Goal: Task Accomplishment & Management: Manage account settings

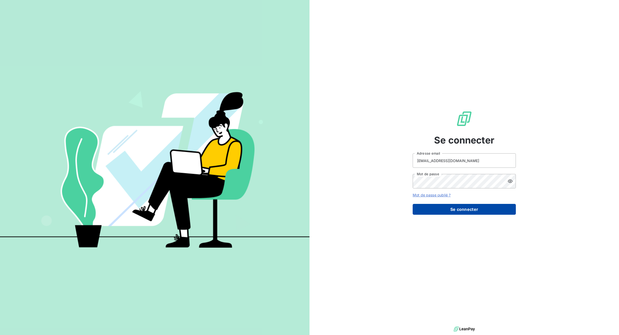
click at [454, 209] on button "Se connecter" at bounding box center [464, 209] width 103 height 11
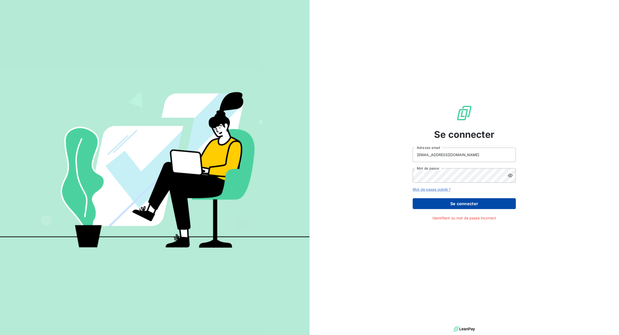
click at [448, 202] on button "Se connecter" at bounding box center [464, 203] width 103 height 11
type input "[EMAIL_ADDRESS][DOMAIN_NAME]"
click at [456, 205] on button "Se connecter" at bounding box center [464, 203] width 103 height 11
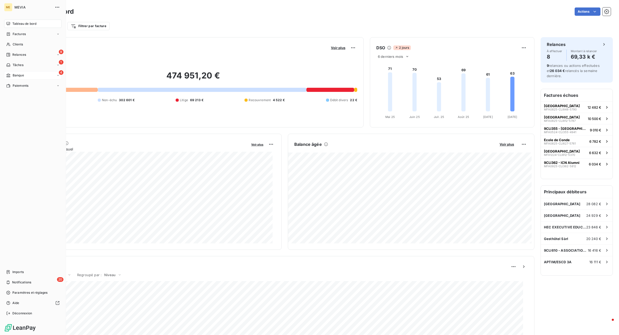
click at [26, 72] on div "4 Banque" at bounding box center [32, 75] width 57 height 8
click at [27, 87] on span "Opérations à associer" at bounding box center [28, 85] width 32 height 5
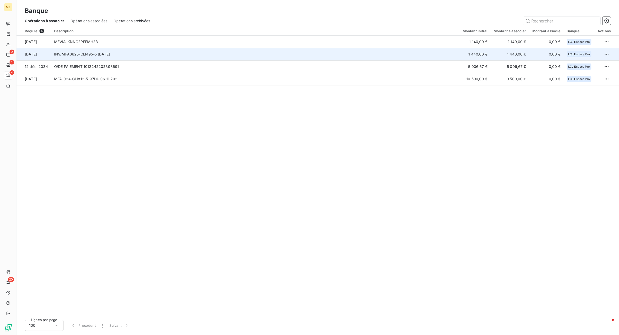
click at [86, 58] on td "INV/MFA0625-CLI495-5 [DATE]" at bounding box center [255, 54] width 408 height 12
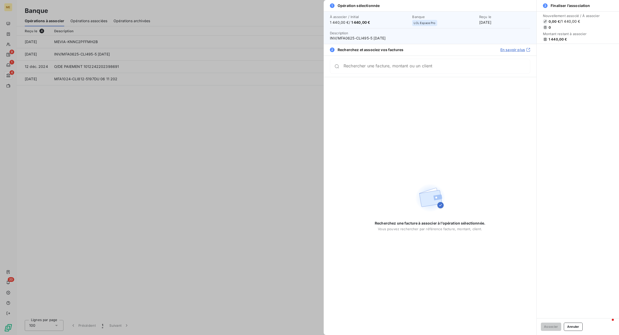
click at [353, 69] on input "Rechercher une facture, montant ou un client" at bounding box center [436, 66] width 186 height 5
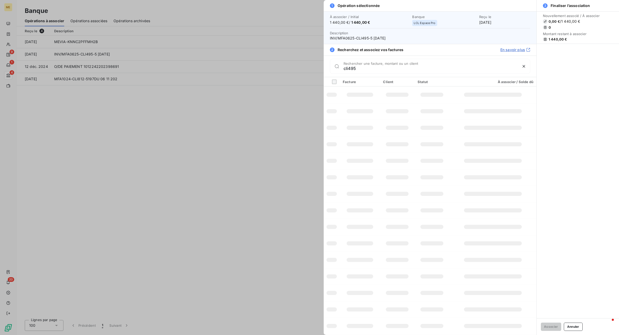
type input "cli495"
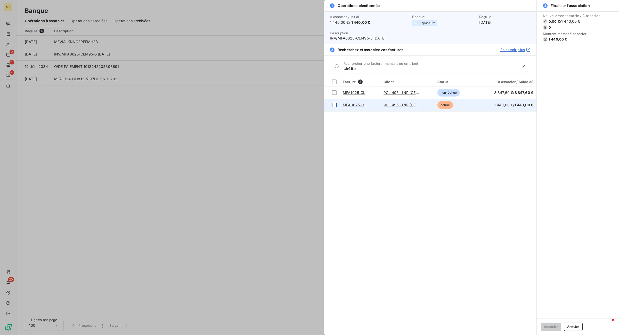
click at [333, 108] on td at bounding box center [332, 105] width 16 height 12
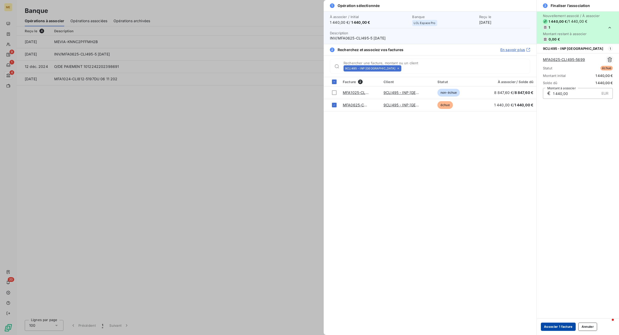
click at [550, 329] on button "Associer 1 facture" at bounding box center [558, 326] width 35 height 8
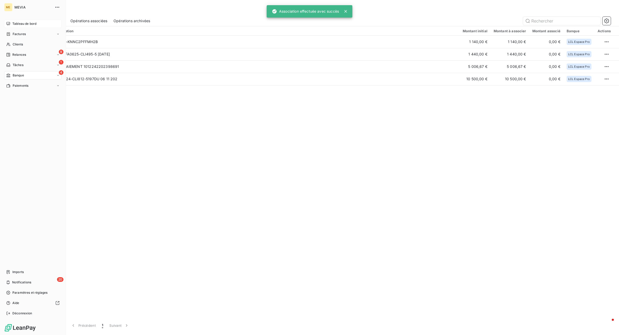
click at [11, 27] on div "Tableau de bord" at bounding box center [32, 24] width 57 height 8
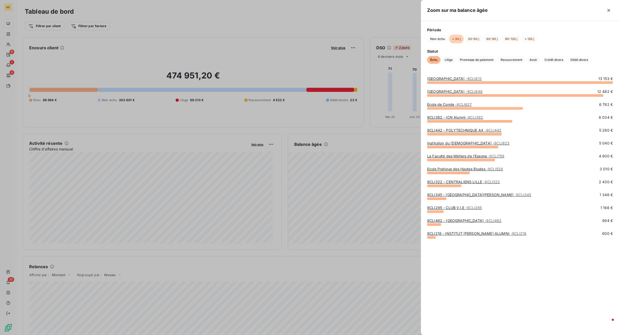
click at [321, 146] on div at bounding box center [309, 167] width 619 height 335
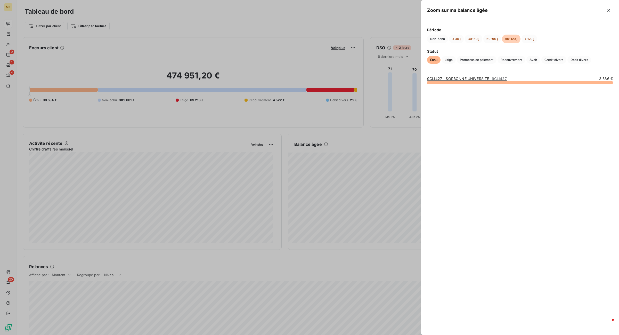
click at [283, 138] on div at bounding box center [309, 167] width 619 height 335
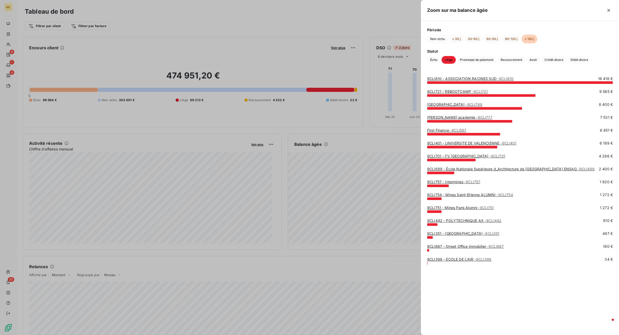
click at [351, 131] on div at bounding box center [309, 167] width 619 height 335
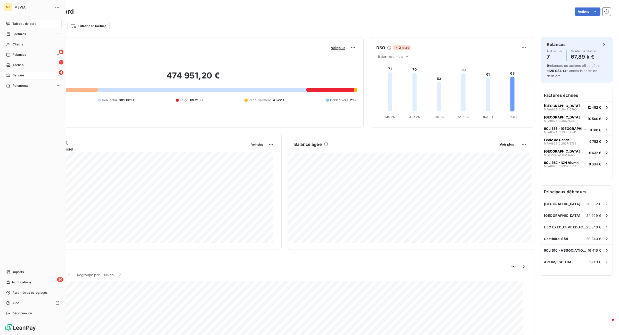
click at [14, 73] on span "Banque" at bounding box center [18, 75] width 11 height 5
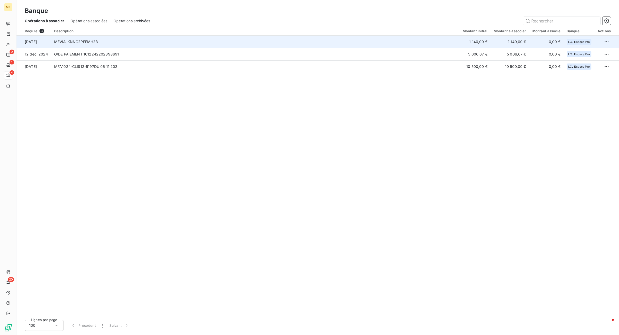
click at [75, 40] on td "MEVIA-KNNC2PFFMH2B" at bounding box center [255, 42] width 408 height 12
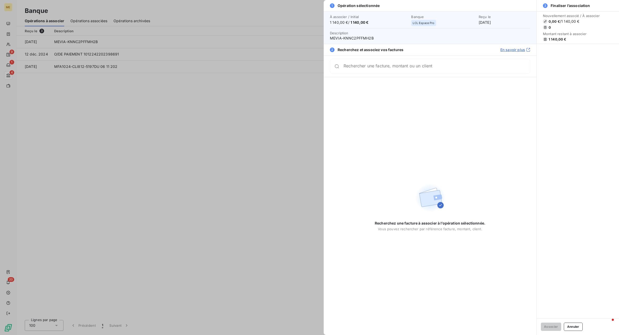
click at [372, 69] on input "Rechercher une facture, montant ou un client" at bounding box center [436, 66] width 186 height 5
type input "6"
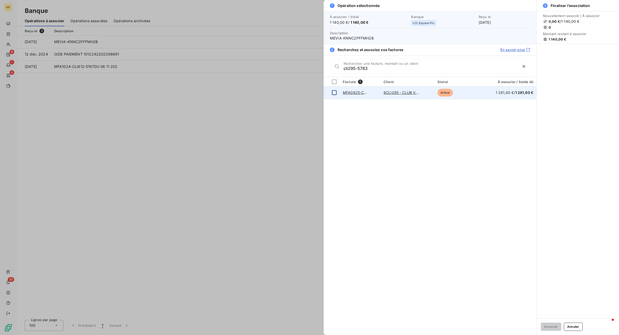
type input "cli295-5783"
click at [334, 91] on div at bounding box center [334, 92] width 5 height 5
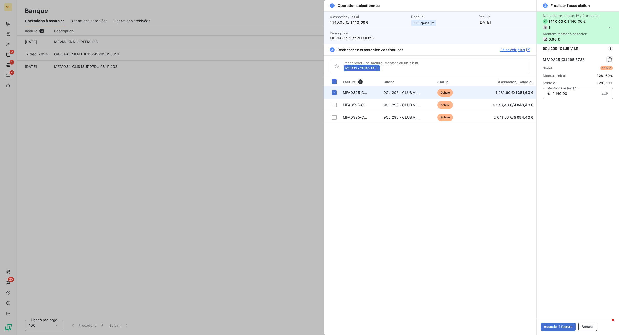
drag, startPoint x: 572, startPoint y: 96, endPoint x: 528, endPoint y: 96, distance: 43.8
click at [528, 96] on div "1 Opération sélectionnée À associer / Initial 1 140,00 € / 1 140,00 € Banque LC…" at bounding box center [471, 167] width 295 height 335
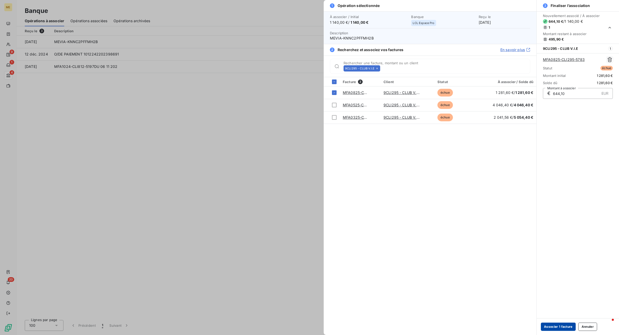
type input "644,10"
click at [552, 328] on button "Associer 1 facture" at bounding box center [558, 326] width 35 height 8
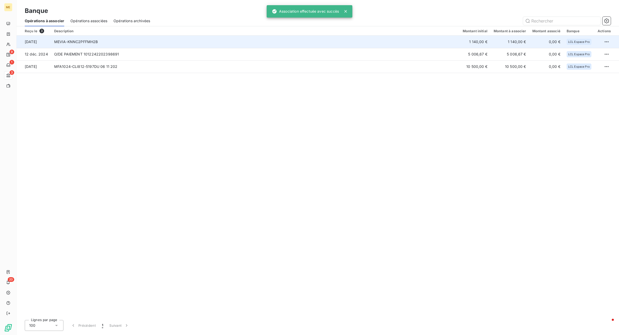
click at [96, 45] on td "MEVIA-KNNC2PFFMH2B" at bounding box center [255, 42] width 408 height 12
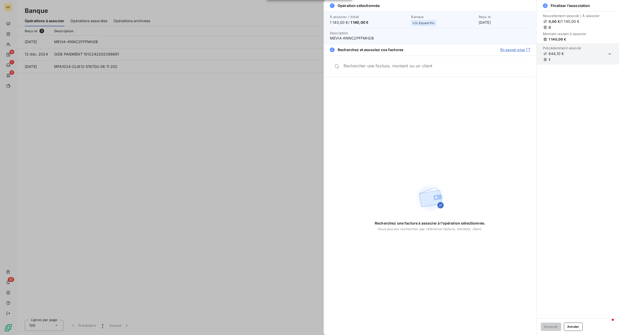
click at [347, 67] on input "Rechercher une facture, montant ou un client" at bounding box center [436, 66] width 186 height 5
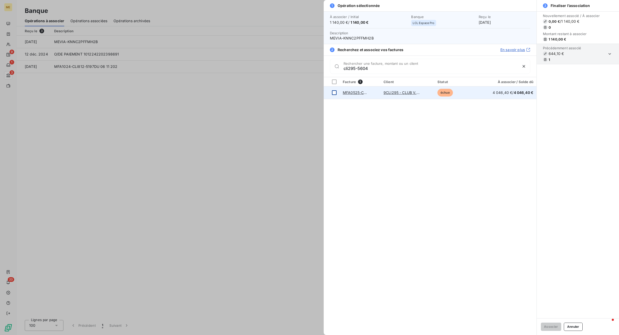
type input "cli295-5604"
click at [335, 93] on div at bounding box center [334, 92] width 5 height 5
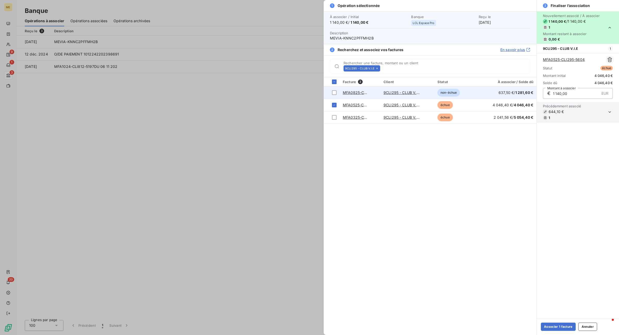
drag, startPoint x: 576, startPoint y: 96, endPoint x: 534, endPoint y: 98, distance: 42.3
click at [534, 98] on div "1 Opération sélectionnée À associer / Initial 1 140,00 € / 1 140,00 € Banque LC…" at bounding box center [471, 167] width 295 height 335
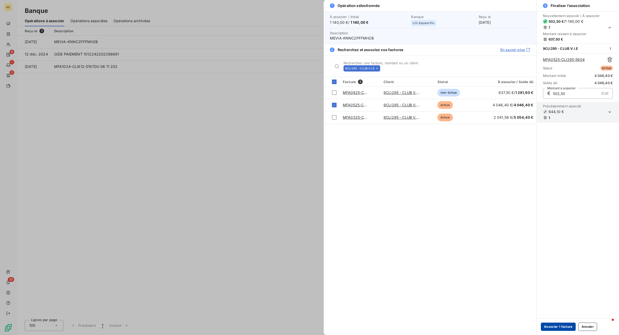
type input "502,50"
click at [565, 328] on button "Associer 1 facture" at bounding box center [558, 326] width 35 height 8
click at [609, 111] on icon "button" at bounding box center [609, 111] width 5 height 5
click at [564, 330] on button "Associer 1 facture" at bounding box center [558, 326] width 35 height 8
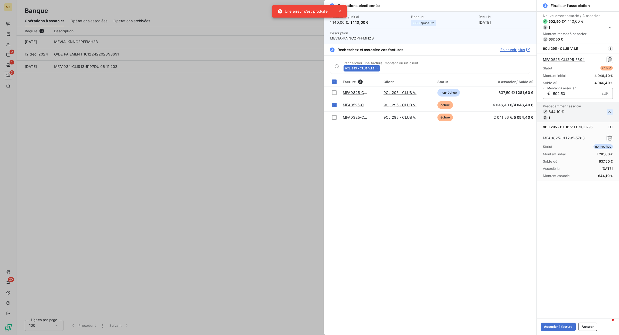
click at [213, 250] on div at bounding box center [309, 167] width 619 height 335
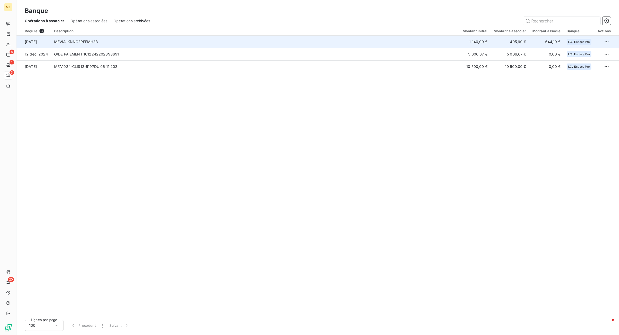
click at [110, 43] on td "MEVIA-KNNC2PFFMH2B" at bounding box center [255, 42] width 408 height 12
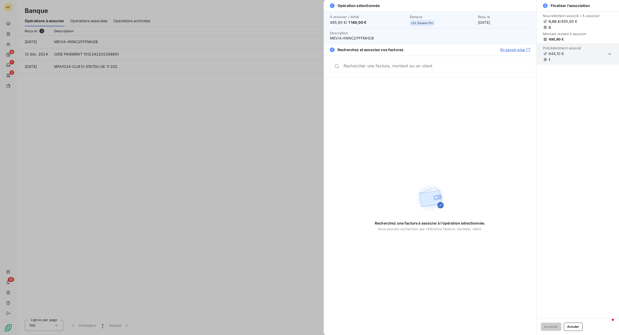
click at [391, 74] on div "Rechercher une facture, montant ou un client" at bounding box center [430, 65] width 213 height 21
click at [388, 67] on input "Rechercher une facture, montant ou un client" at bounding box center [436, 68] width 186 height 5
click at [188, 169] on div at bounding box center [309, 167] width 619 height 335
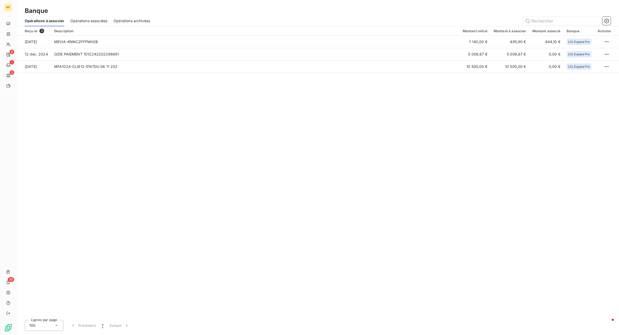
click at [91, 18] on div "Opérations associées" at bounding box center [88, 20] width 37 height 11
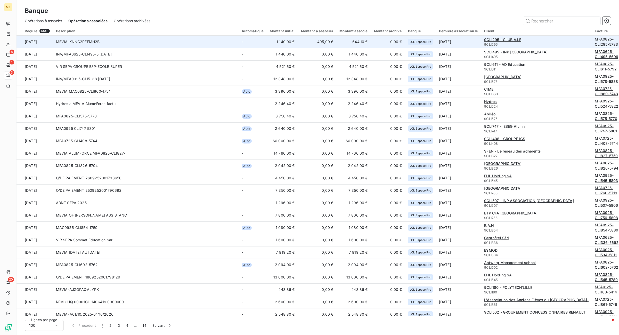
click at [138, 45] on td "MEVIA-KNNC2PFFMH2B" at bounding box center [146, 42] width 186 height 12
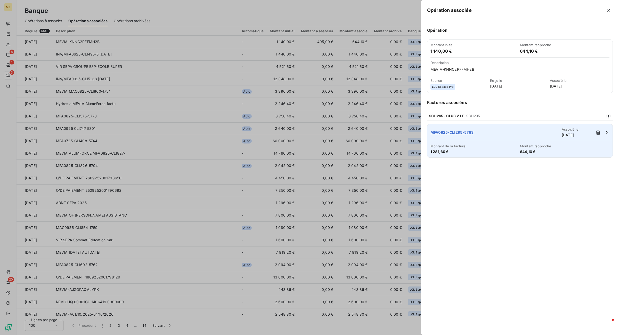
click at [602, 133] on div "MFA0825-CLI295-5783 Associé le 3 oct. 2025" at bounding box center [519, 132] width 185 height 17
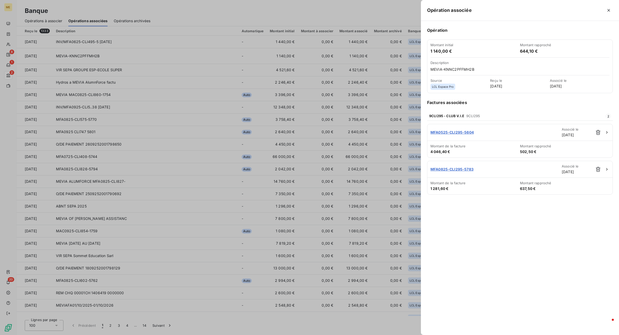
click at [8, 64] on div at bounding box center [309, 167] width 619 height 335
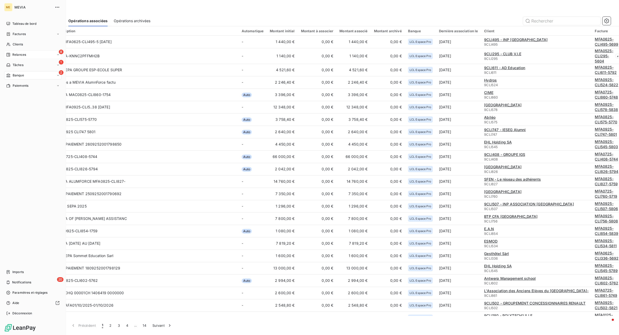
click at [8, 58] on div "8 Relances" at bounding box center [32, 55] width 57 height 8
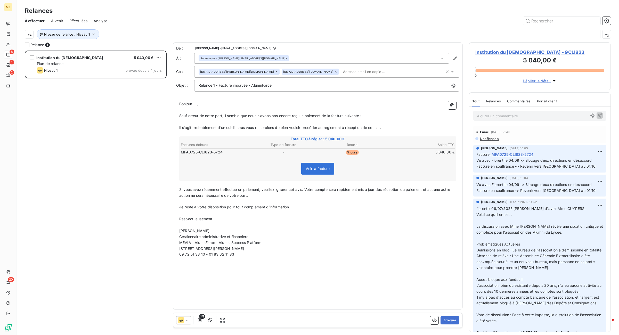
scroll to position [279, 137]
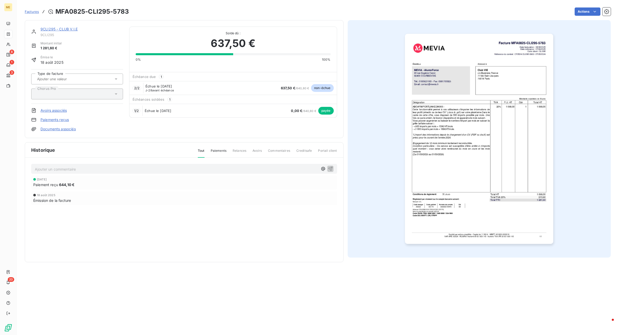
click at [54, 120] on link "Paiements reçus" at bounding box center [54, 119] width 28 height 5
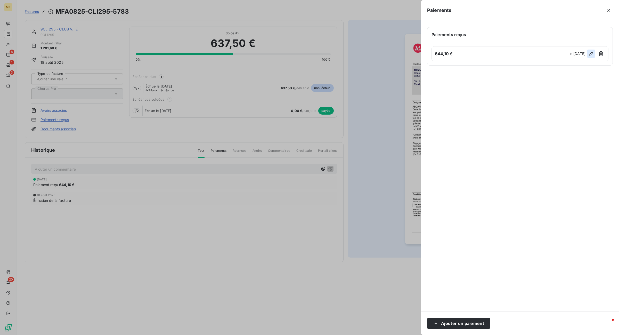
click at [592, 55] on icon "button" at bounding box center [590, 53] width 5 height 5
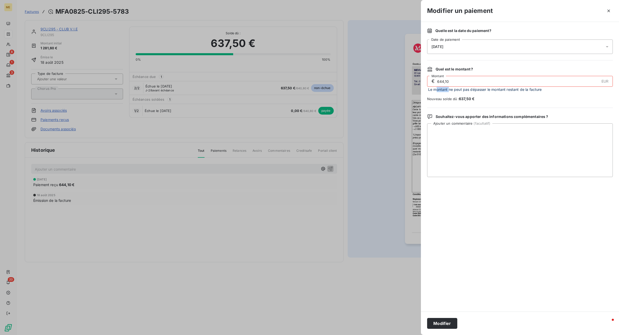
drag, startPoint x: 449, startPoint y: 87, endPoint x: 438, endPoint y: 86, distance: 10.6
click at [438, 86] on div "€ 644,10 EUR Montant Le montant ne peut pas dépasser le montant restant de la f…" at bounding box center [520, 84] width 186 height 16
drag, startPoint x: 452, startPoint y: 79, endPoint x: 428, endPoint y: 84, distance: 24.3
click at [428, 84] on div "€ 644,10 EUR Montant" at bounding box center [520, 81] width 186 height 11
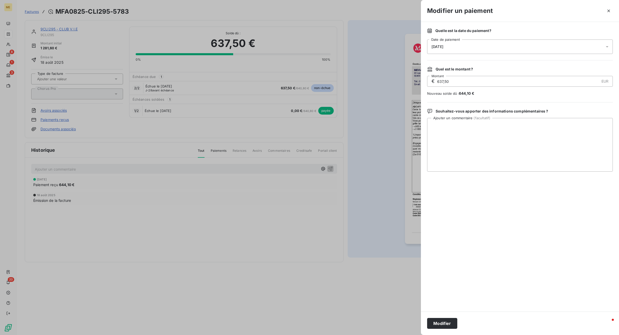
type input "637,50"
click at [449, 324] on button "Modifier" at bounding box center [442, 323] width 30 height 11
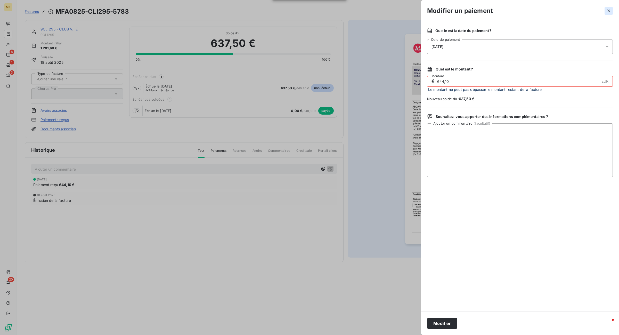
click at [610, 12] on icon "button" at bounding box center [608, 10] width 5 height 5
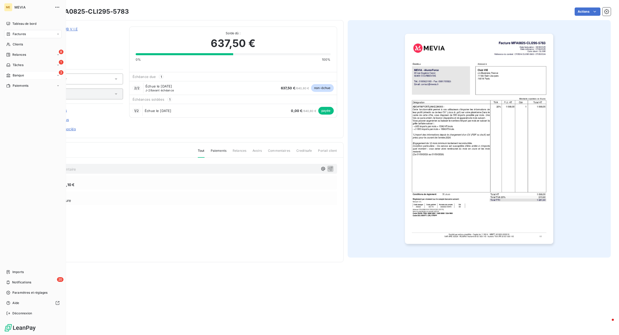
click at [21, 72] on div "3 Banque" at bounding box center [32, 75] width 57 height 8
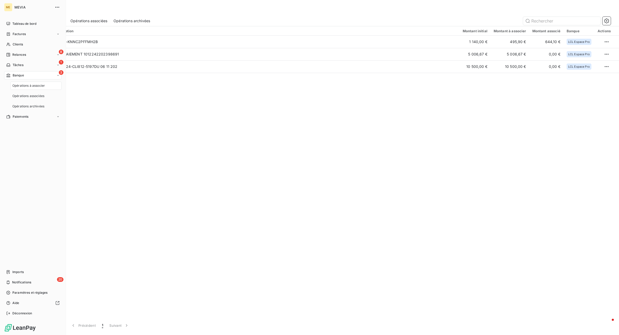
click at [17, 87] on span "Opérations à associer" at bounding box center [28, 85] width 32 height 5
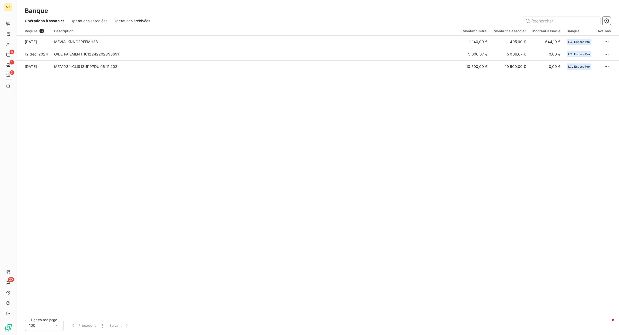
click at [82, 20] on span "Opérations associées" at bounding box center [88, 20] width 37 height 5
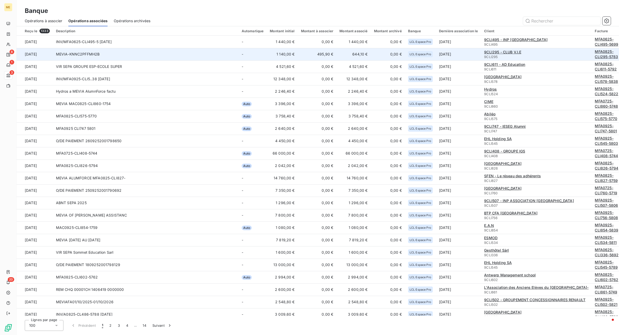
click at [329, 56] on td "495,90 €" at bounding box center [317, 54] width 39 height 12
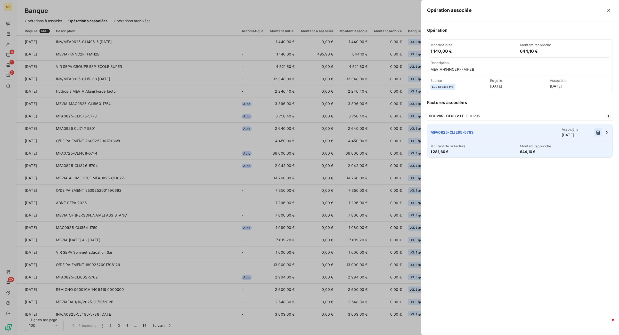
click at [598, 132] on icon "button" at bounding box center [598, 132] width 5 height 5
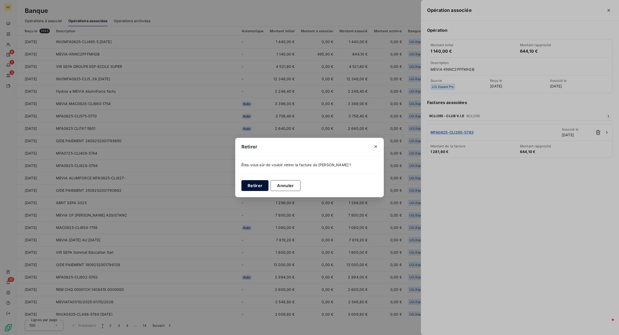
click at [259, 188] on button "Retirer" at bounding box center [254, 185] width 27 height 11
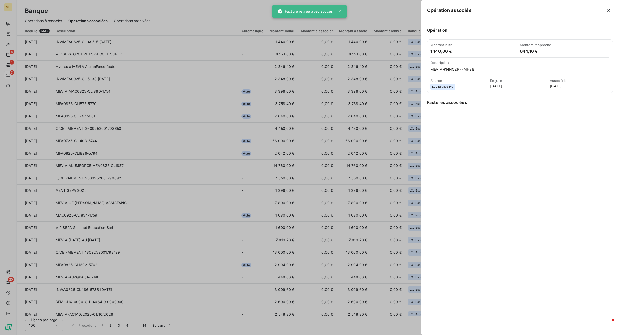
click at [9, 58] on div at bounding box center [309, 167] width 619 height 335
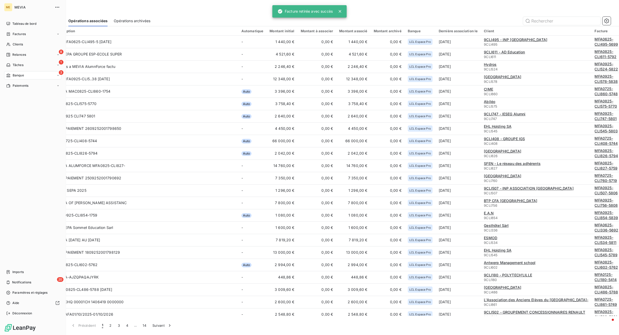
click at [9, 75] on icon at bounding box center [8, 75] width 4 height 4
click at [21, 90] on nav "Opérations à associer Opérations associées Opérations archivées" at bounding box center [35, 95] width 51 height 29
click at [21, 88] on div "Opérations à associer" at bounding box center [35, 85] width 51 height 8
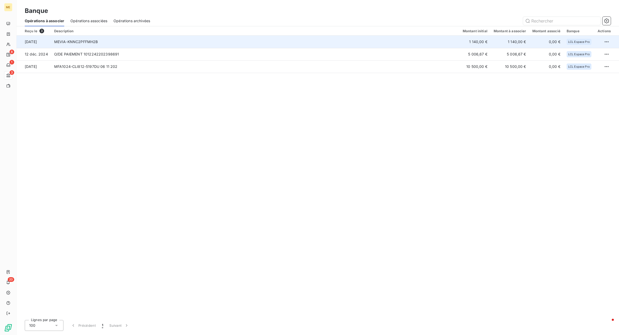
click at [101, 40] on td "MEVIA-KNNC2PFFMH2B" at bounding box center [255, 42] width 408 height 12
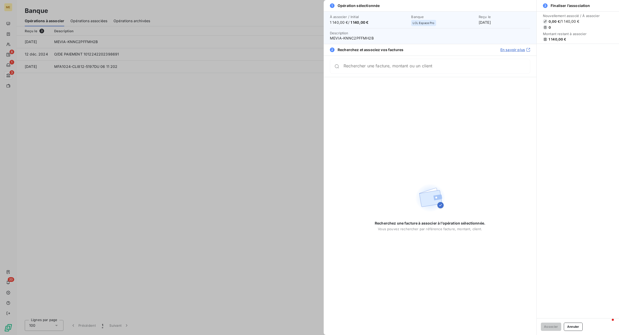
click at [370, 66] on input "Rechercher une facture, montant ou un client" at bounding box center [436, 66] width 186 height 5
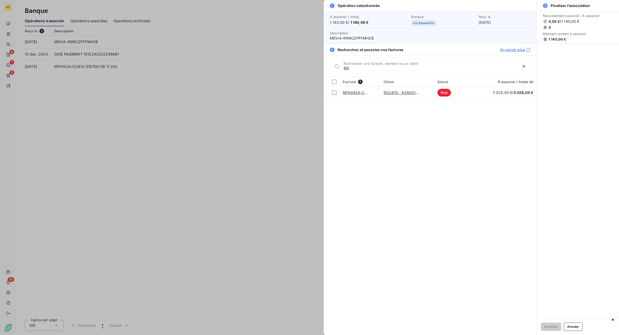
type input "5"
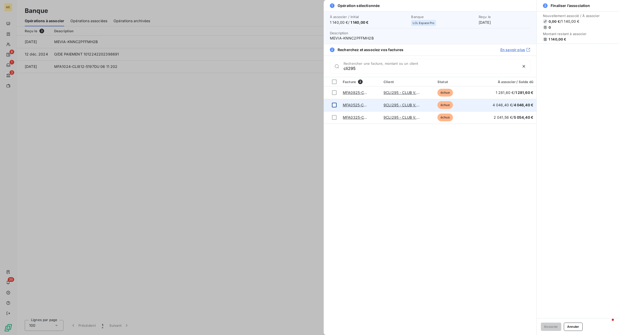
type input "cli295"
click at [338, 106] on td at bounding box center [332, 105] width 16 height 12
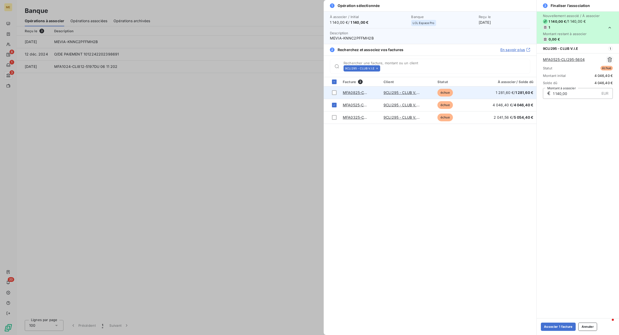
drag, startPoint x: 580, startPoint y: 96, endPoint x: 531, endPoint y: 96, distance: 49.0
click at [531, 96] on div "1 Opération sélectionnée À associer / Initial 1 140,00 € / 1 140,00 € Banque LC…" at bounding box center [471, 167] width 295 height 335
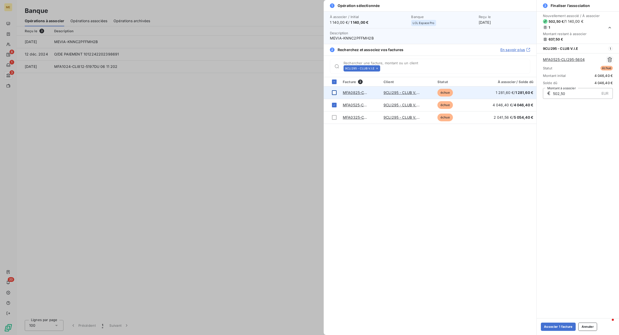
type input "502,50"
click at [333, 94] on div at bounding box center [334, 92] width 5 height 5
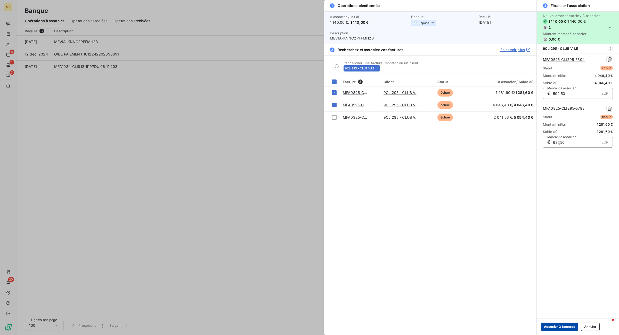
click at [565, 330] on button "Associer 2 factures" at bounding box center [559, 326] width 37 height 8
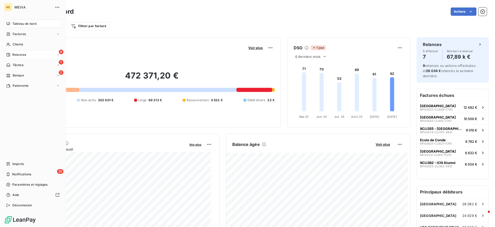
click at [22, 57] on div "8 Relances" at bounding box center [32, 55] width 57 height 8
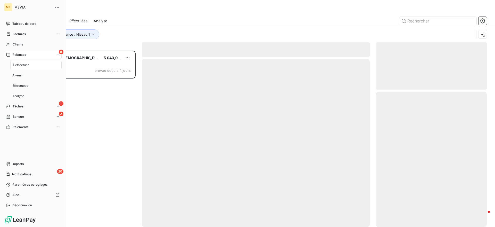
scroll to position [171, 106]
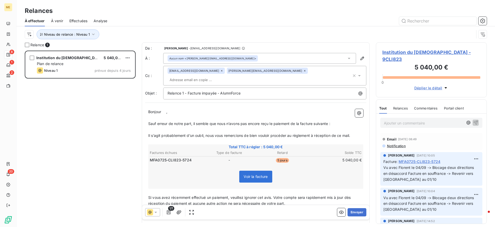
click at [105, 20] on span "Analyse" at bounding box center [101, 20] width 14 height 5
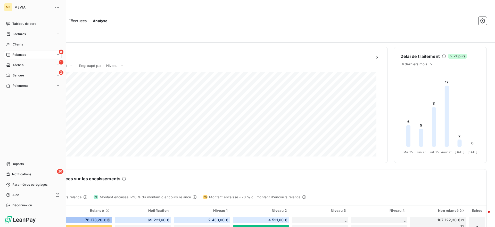
click at [18, 56] on span "Relances" at bounding box center [19, 54] width 14 height 5
click at [19, 21] on div "Tableau de bord" at bounding box center [32, 24] width 57 height 8
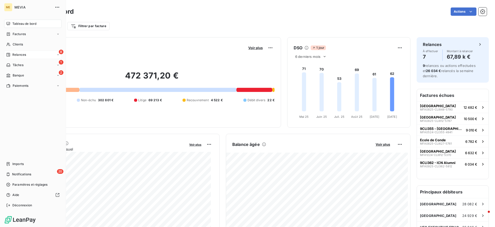
click at [24, 55] on span "Relances" at bounding box center [19, 54] width 14 height 5
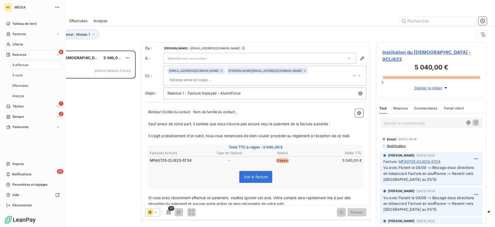
scroll to position [171, 106]
click at [19, 67] on span "À effectuer" at bounding box center [20, 65] width 17 height 5
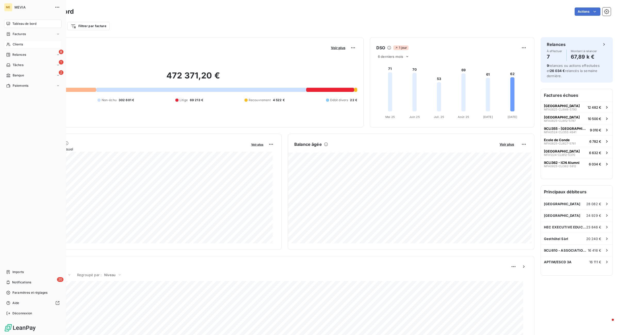
click at [16, 45] on span "Clients" at bounding box center [18, 44] width 10 height 5
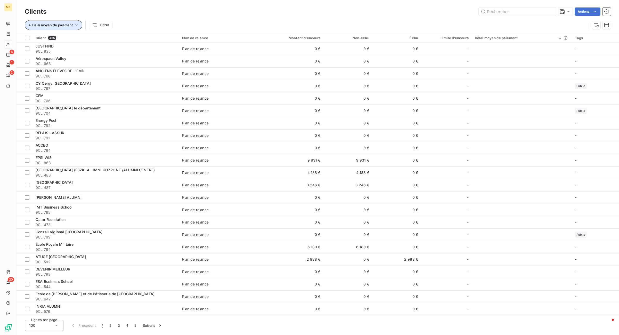
click at [52, 23] on span "Délai moyen de paiement" at bounding box center [52, 25] width 40 height 4
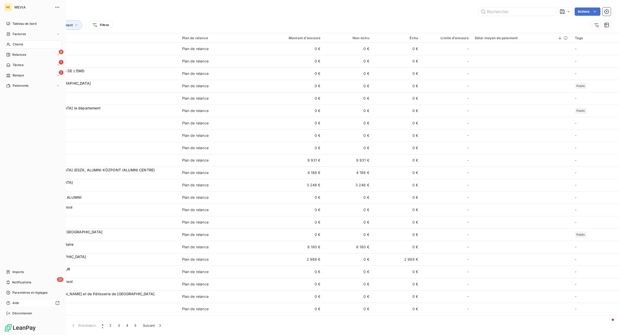
click at [18, 226] on span "Aide" at bounding box center [15, 302] width 7 height 5
click at [12, 226] on div "Aide" at bounding box center [32, 303] width 57 height 8
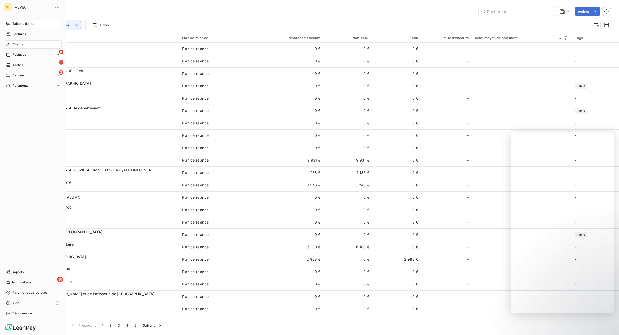
click at [17, 23] on span "Tableau de bord" at bounding box center [24, 23] width 24 height 5
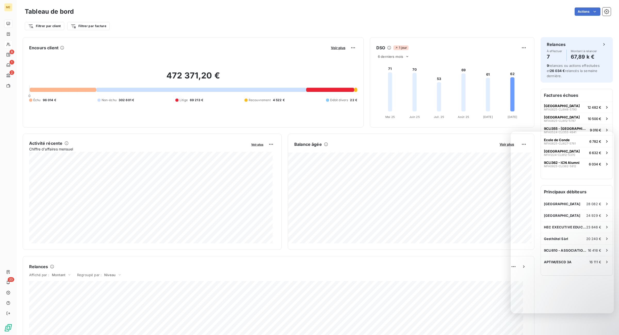
click at [495, 48] on div "DSO 1 jour" at bounding box center [452, 48] width 164 height 8
click at [381, 55] on span "6 derniers mois" at bounding box center [390, 56] width 25 height 4
click at [389, 76] on li "12" at bounding box center [394, 76] width 34 height 9
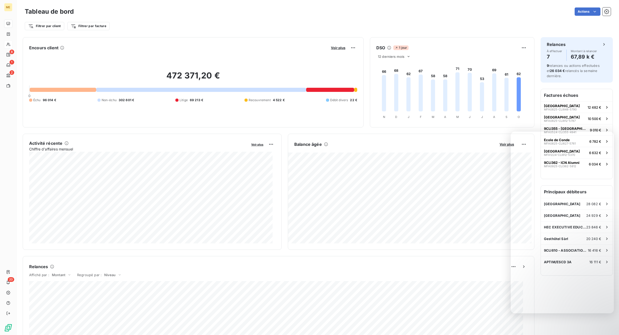
click at [382, 102] on icon at bounding box center [384, 93] width 4 height 36
click at [382, 101] on icon at bounding box center [384, 93] width 4 height 36
click at [395, 101] on icon "66 68 62 67 58 58 71 70 53 69 61 62 N N D D J J F F M M A A M M J J J J A A S S…" at bounding box center [451, 90] width 162 height 61
drag, startPoint x: 428, startPoint y: 101, endPoint x: 512, endPoint y: 101, distance: 83.5
click at [495, 101] on foreignobject at bounding box center [451, 90] width 162 height 61
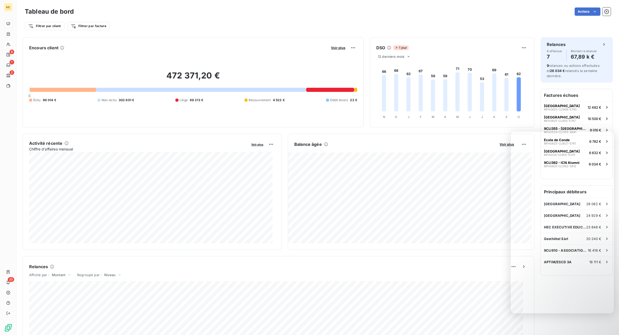
click at [495, 101] on icon at bounding box center [518, 94] width 4 height 34
click at [387, 98] on foreignobject at bounding box center [451, 90] width 162 height 61
drag, startPoint x: 373, startPoint y: 61, endPoint x: 406, endPoint y: 109, distance: 58.2
click at [400, 115] on foreignobject at bounding box center [451, 90] width 162 height 61
drag, startPoint x: 424, startPoint y: 87, endPoint x: 503, endPoint y: 130, distance: 89.6
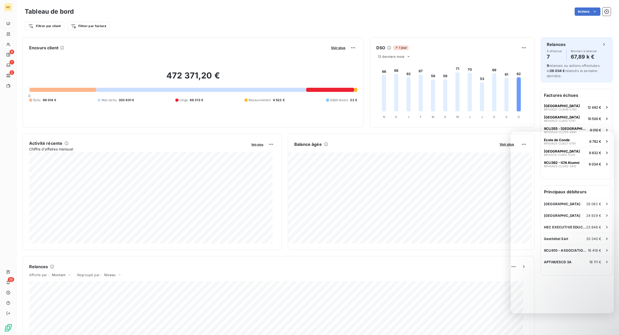
click at [453, 105] on g at bounding box center [451, 91] width 139 height 39
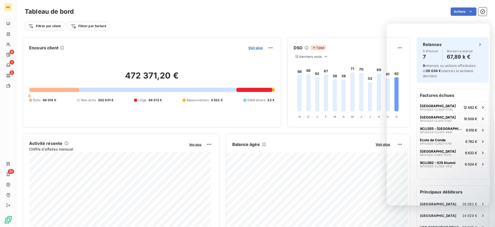
click at [258, 46] on span "Voir plus" at bounding box center [255, 48] width 14 height 4
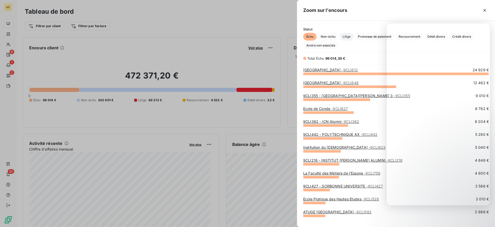
scroll to position [148, 193]
click at [246, 52] on div at bounding box center [247, 113] width 495 height 227
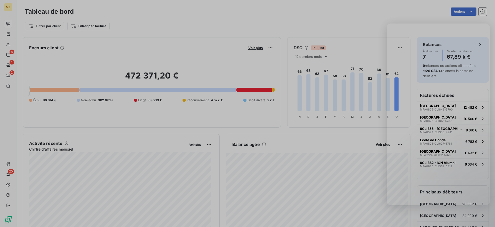
click at [267, 42] on div "Encours client Voir plus 472 371,20 € 0 Échu 96 014 € Non-échu 302 601 € Litige…" at bounding box center [152, 82] width 258 height 90
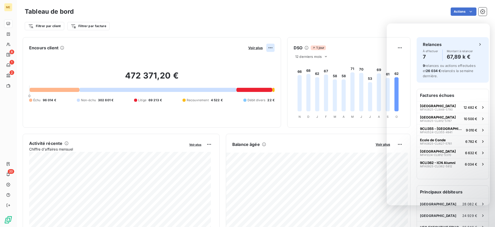
click at [269, 47] on html "ME 8 1 2 20 Tableau de bord Actions Filtrer par client Filtrer par facture Enco…" at bounding box center [247, 113] width 495 height 227
click at [204, 72] on html "ME 8 1 2 20 Tableau de bord Actions Filtrer par client Filtrer par facture Enco…" at bounding box center [247, 113] width 495 height 227
click at [193, 145] on span "Voir plus" at bounding box center [195, 144] width 12 height 4
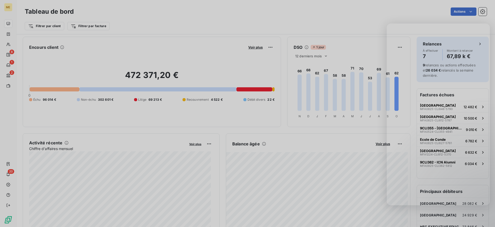
click at [193, 144] on div at bounding box center [247, 113] width 495 height 227
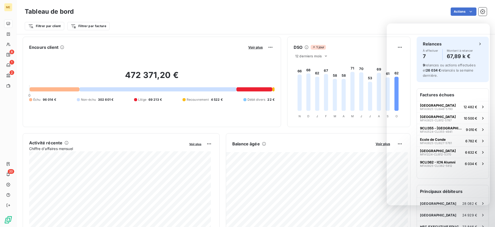
click at [193, 143] on span "Voir plus" at bounding box center [195, 144] width 12 height 4
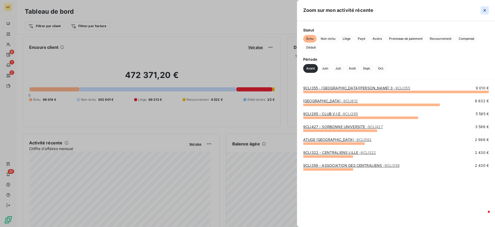
click at [485, 10] on icon "button" at bounding box center [484, 10] width 5 height 5
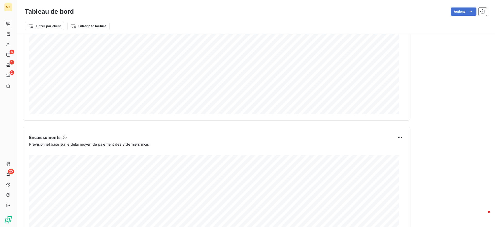
scroll to position [276, 0]
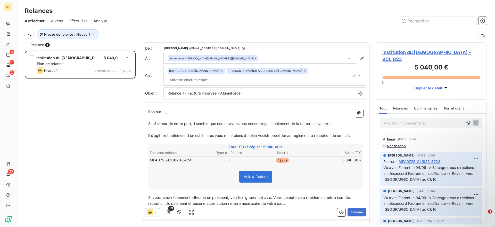
scroll to position [171, 106]
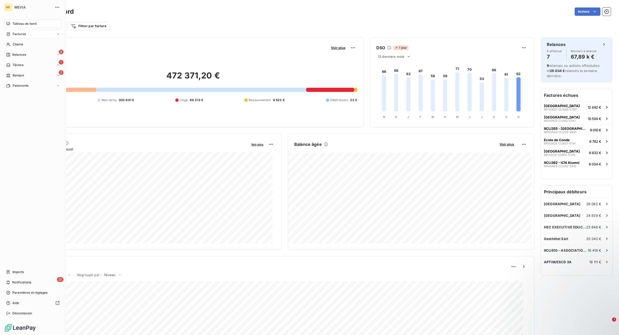
click at [13, 33] on span "Factures" at bounding box center [19, 34] width 13 height 5
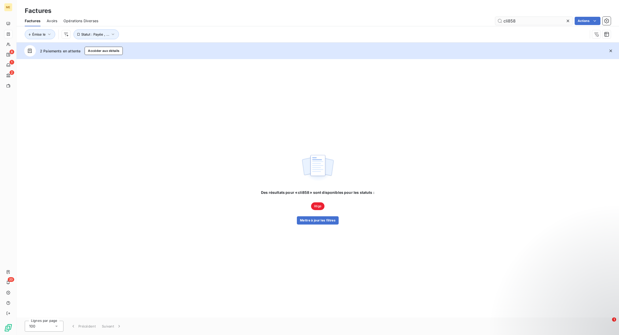
click at [522, 20] on input "cli858" at bounding box center [533, 21] width 77 height 8
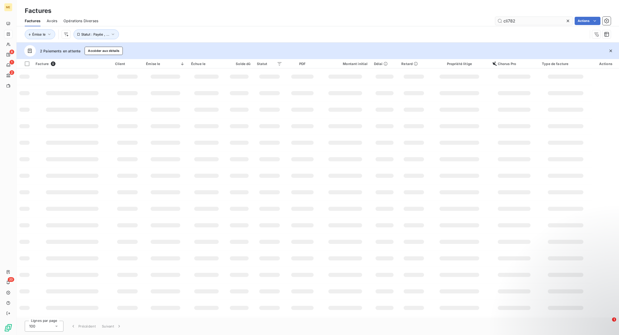
type input "cli782"
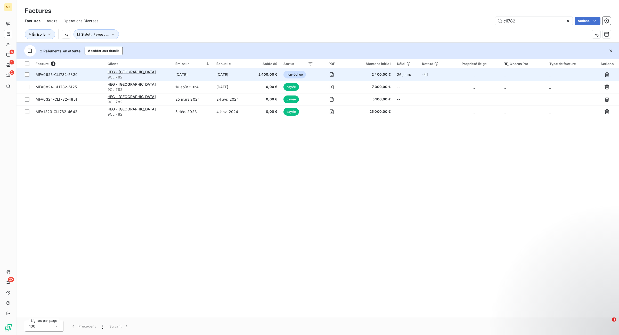
click at [214, 78] on td "[DATE]" at bounding box center [231, 74] width 36 height 12
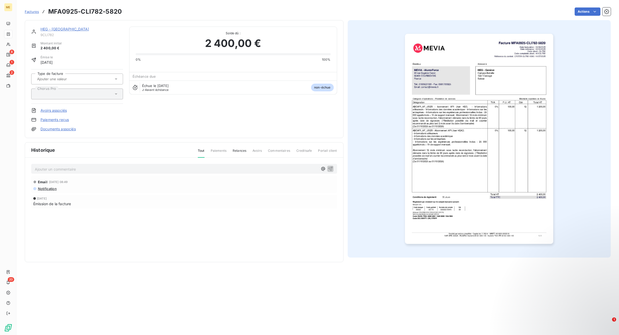
click at [214, 168] on p "Ajouter un commentaire ﻿" at bounding box center [176, 169] width 283 height 6
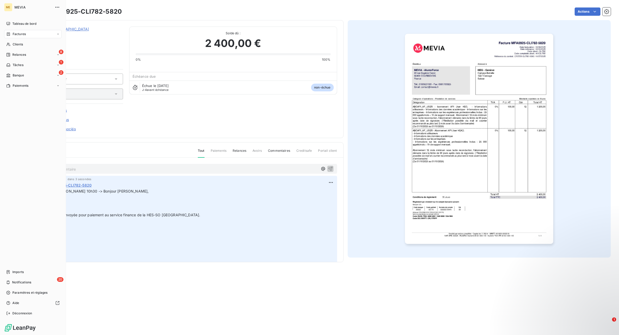
click at [13, 34] on span "Factures" at bounding box center [19, 34] width 13 height 5
click at [12, 43] on div "Clients" at bounding box center [32, 44] width 57 height 8
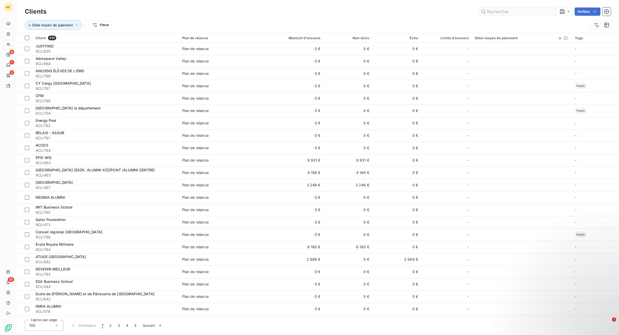
click at [498, 11] on input "text" at bounding box center [517, 11] width 77 height 8
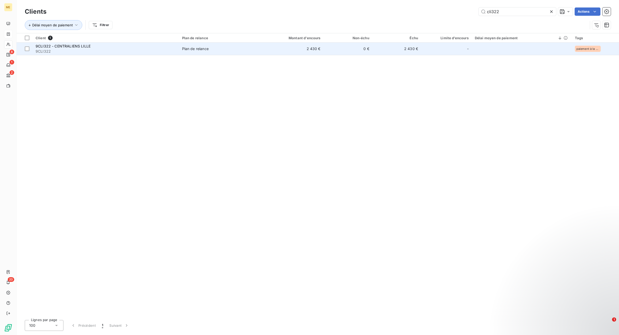
type input "cli322"
click at [312, 53] on td "2 430 €" at bounding box center [290, 49] width 65 height 12
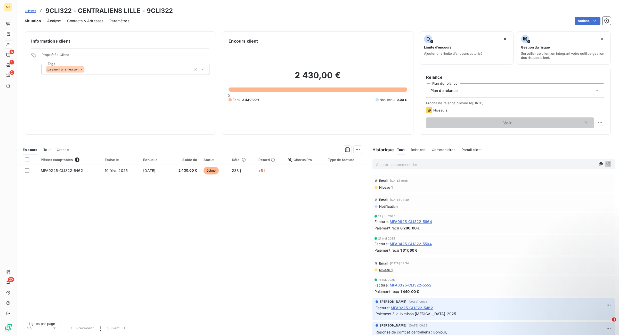
click at [409, 162] on p "Ajouter un commentaire ﻿" at bounding box center [486, 164] width 220 height 6
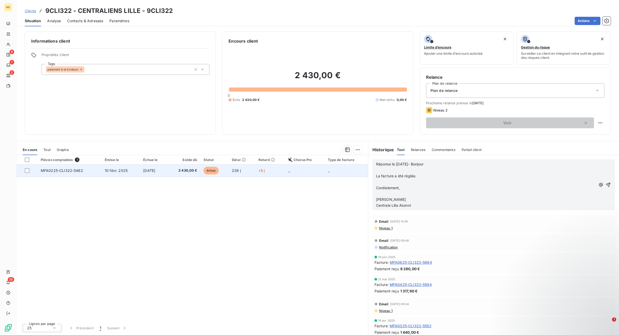
click at [217, 171] on span "échue" at bounding box center [210, 171] width 15 height 8
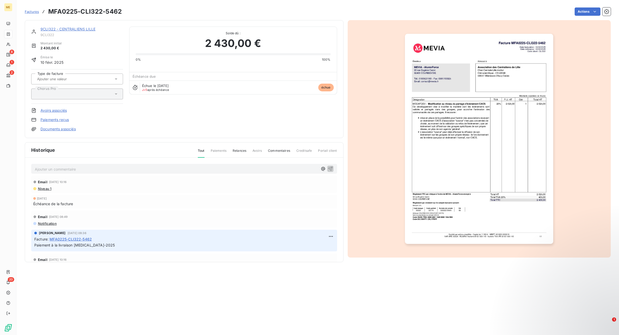
click at [95, 167] on p "Ajouter un commentaire ﻿" at bounding box center [176, 169] width 283 height 6
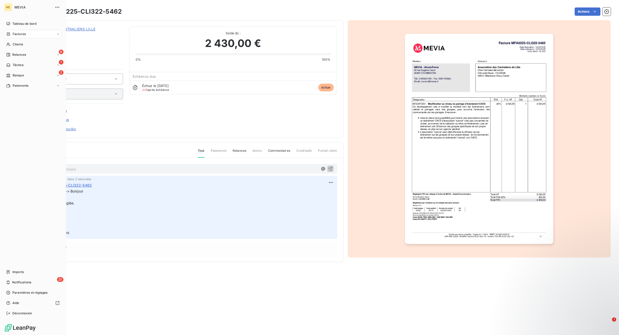
click at [6, 32] on icon at bounding box center [8, 34] width 4 height 4
click at [19, 76] on span "Clients" at bounding box center [18, 75] width 10 height 5
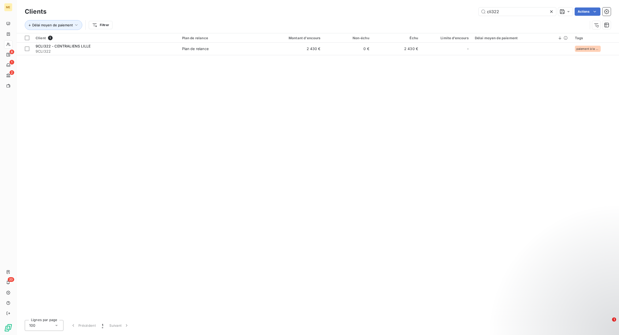
click at [529, 16] on div "Clients cli322 Actions" at bounding box center [318, 11] width 586 height 11
click at [527, 12] on input "cli322" at bounding box center [517, 11] width 77 height 8
drag, startPoint x: 527, startPoint y: 12, endPoint x: 476, endPoint y: 12, distance: 50.3
click at [481, 12] on input "cli322" at bounding box center [517, 11] width 77 height 8
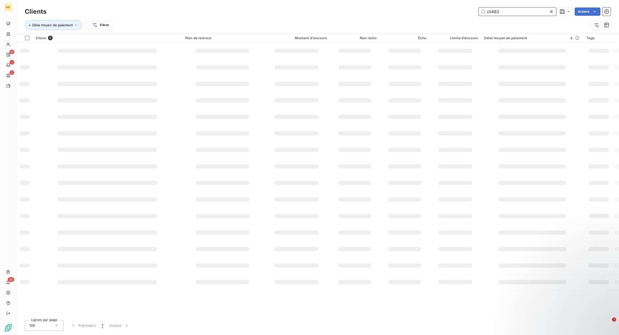
type input "cli483"
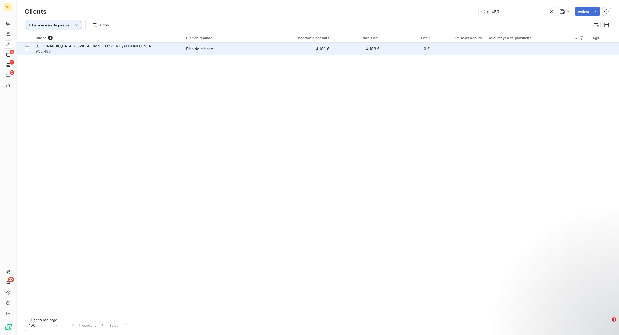
click at [244, 52] on td "Plan de relance" at bounding box center [224, 49] width 82 height 12
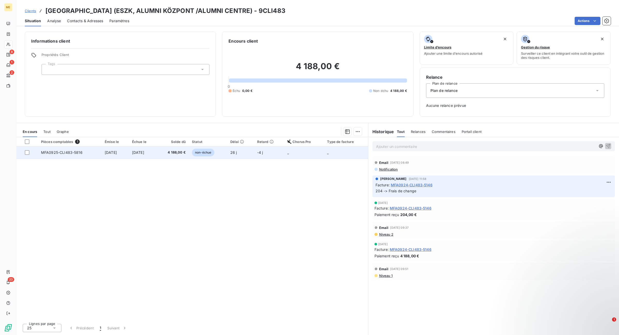
click at [129, 153] on td "[DATE]" at bounding box center [115, 152] width 27 height 12
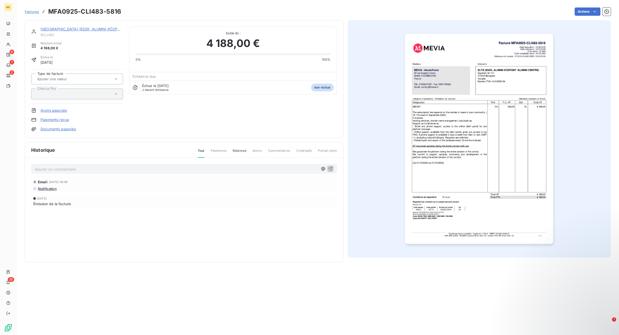
click at [75, 168] on p "Ajouter un commentaire ﻿" at bounding box center [176, 169] width 283 height 6
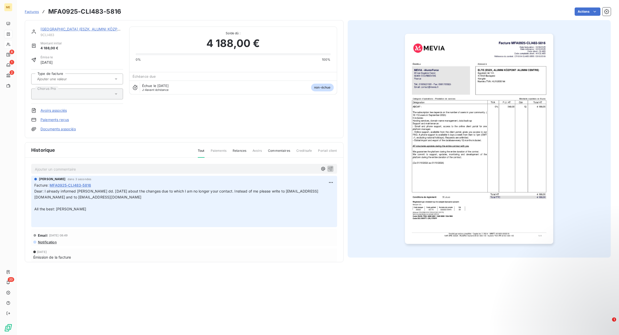
click at [100, 29] on link "[GEOGRAPHIC_DATA] (ESZK, ALUMNI KÖZPONT /ALUMNI CENTRE)" at bounding box center [99, 29] width 119 height 4
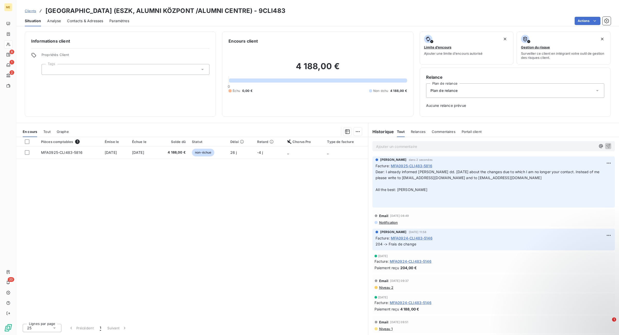
click at [95, 20] on span "Contacts & Adresses" at bounding box center [85, 20] width 36 height 5
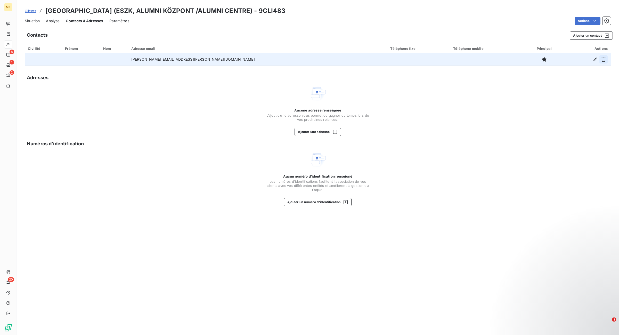
click at [605, 58] on icon "button" at bounding box center [603, 59] width 5 height 5
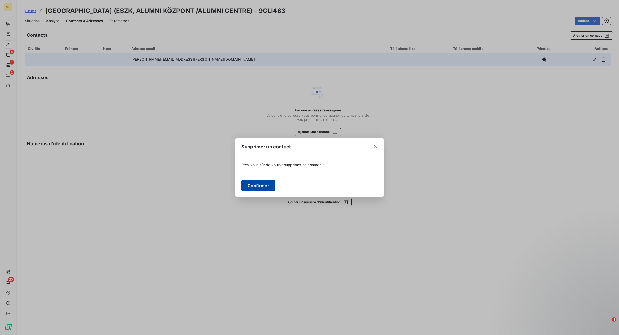
click at [251, 186] on button "Confirmer" at bounding box center [258, 185] width 34 height 11
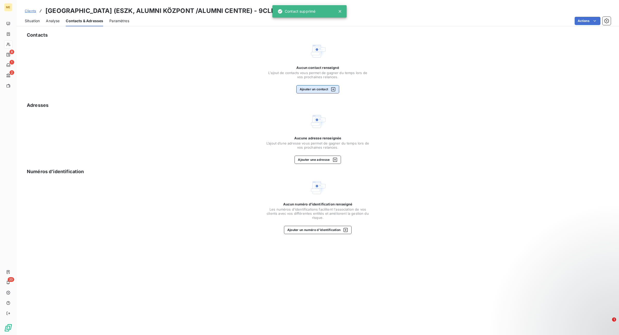
click at [312, 92] on button "Ajouter un contact" at bounding box center [317, 89] width 43 height 8
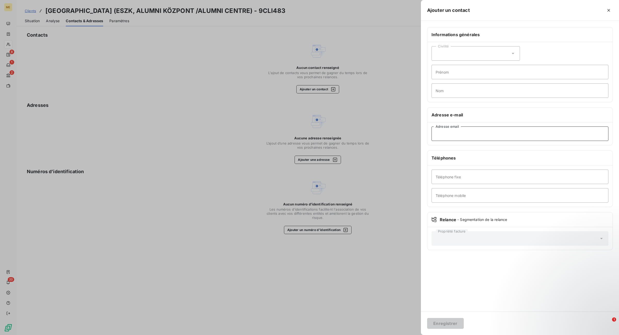
click at [486, 133] on input "Adresse email" at bounding box center [519, 133] width 177 height 14
paste input "[EMAIL_ADDRESS][DOMAIN_NAME]"
type input "[EMAIL_ADDRESS][DOMAIN_NAME]"
click at [454, 321] on button "Enregistrer" at bounding box center [445, 323] width 37 height 11
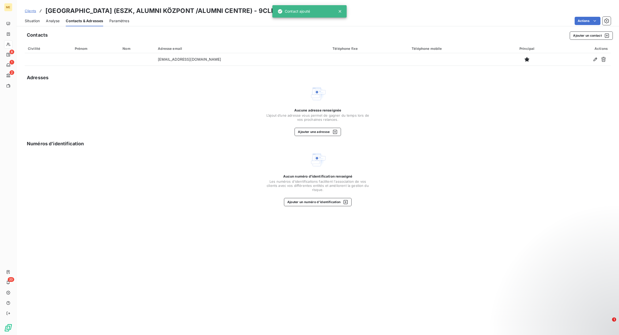
click at [584, 41] on div "Contacts Ajouter un contact Civilité Prénom Nom Adresse email Téléphone fixe Té…" at bounding box center [318, 181] width 602 height 306
click at [584, 38] on button "Ajouter un contact" at bounding box center [591, 35] width 43 height 8
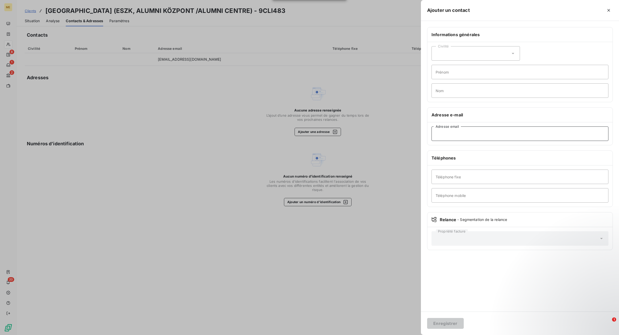
click at [454, 129] on input "Adresse email" at bounding box center [519, 133] width 177 height 14
paste input "[EMAIL_ADDRESS][DOMAIN_NAME]"
type input "[EMAIL_ADDRESS][DOMAIN_NAME]"
click at [445, 326] on button "Enregistrer" at bounding box center [445, 323] width 37 height 11
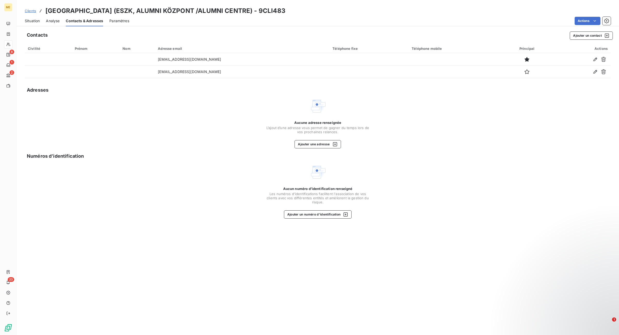
click at [30, 21] on span "Situation" at bounding box center [32, 20] width 15 height 5
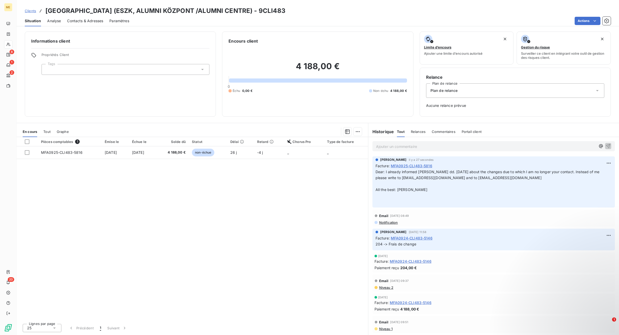
click at [116, 161] on div "Pièces comptables 1 Émise le Échue le Solde dû Statut Délai Retard Chorus Pro T…" at bounding box center [192, 228] width 351 height 182
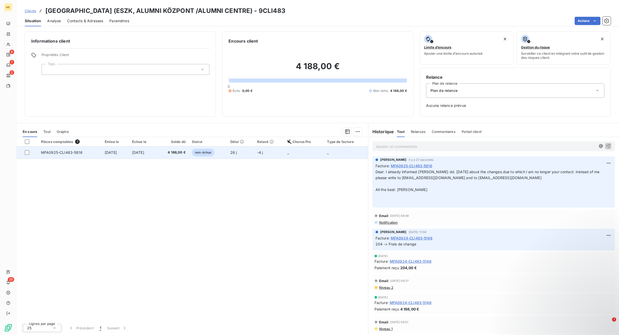
click at [117, 152] on span "[DATE]" at bounding box center [111, 152] width 12 height 4
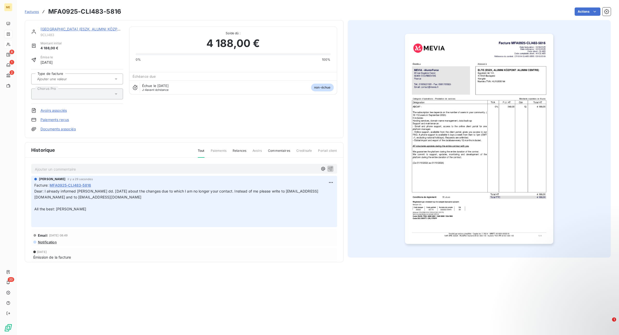
click at [245, 149] on span "Relances" at bounding box center [240, 152] width 14 height 9
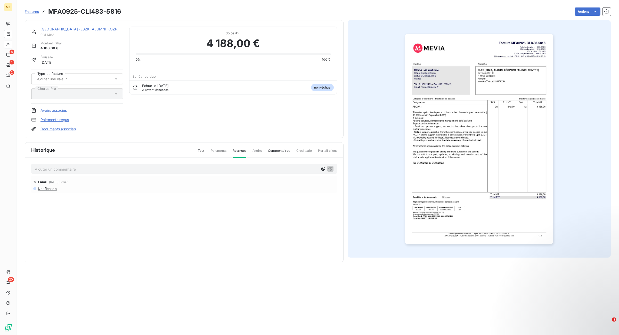
click at [77, 33] on span "9CLI483" at bounding box center [81, 35] width 83 height 4
click at [79, 29] on link "[GEOGRAPHIC_DATA] (ESZK, ALUMNI KÖZPONT /ALUMNI CENTRE)" at bounding box center [99, 29] width 119 height 4
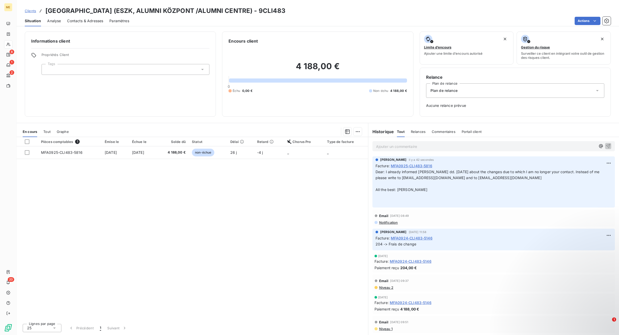
click at [89, 18] on span "Contacts & Adresses" at bounding box center [85, 20] width 36 height 5
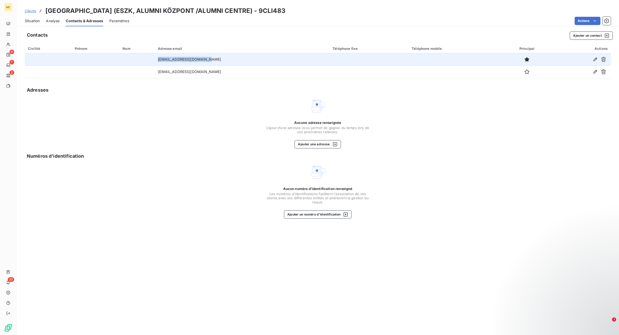
drag, startPoint x: 178, startPoint y: 59, endPoint x: 179, endPoint y: 64, distance: 5.3
click at [150, 60] on tr "[EMAIL_ADDRESS][DOMAIN_NAME]" at bounding box center [318, 59] width 586 height 12
copy tr "[EMAIL_ADDRESS][DOMAIN_NAME]"
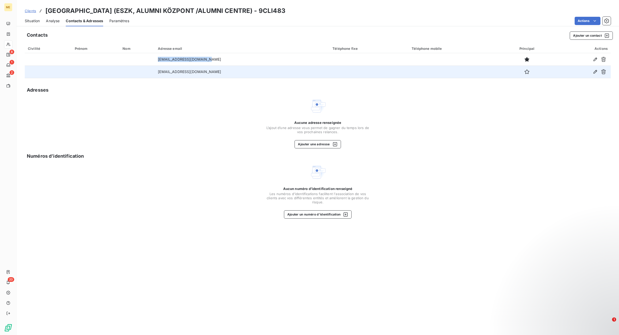
copy tr "[EMAIL_ADDRESS][DOMAIN_NAME]"
drag, startPoint x: 231, startPoint y: 69, endPoint x: 137, endPoint y: 72, distance: 94.2
click at [136, 72] on tr "[EMAIL_ADDRESS][DOMAIN_NAME]" at bounding box center [318, 71] width 586 height 12
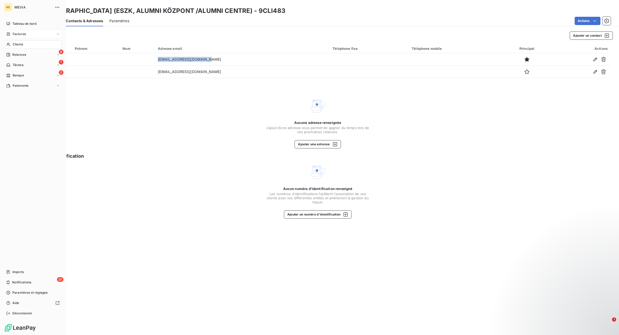
click at [8, 35] on icon at bounding box center [8, 34] width 4 height 4
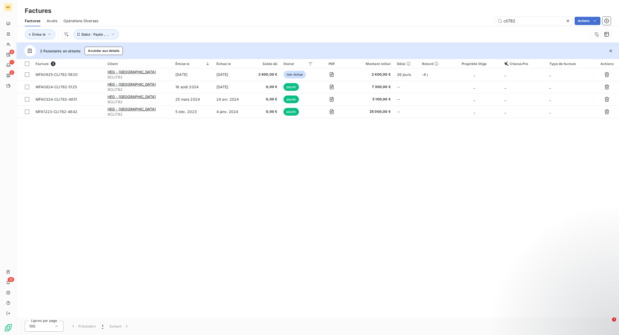
drag, startPoint x: 537, startPoint y: 18, endPoint x: 436, endPoint y: 11, distance: 100.6
click at [436, 11] on div "Factures Factures Avoirs Opérations Diverses cli782 Actions Émise le Statut : P…" at bounding box center [318, 21] width 602 height 43
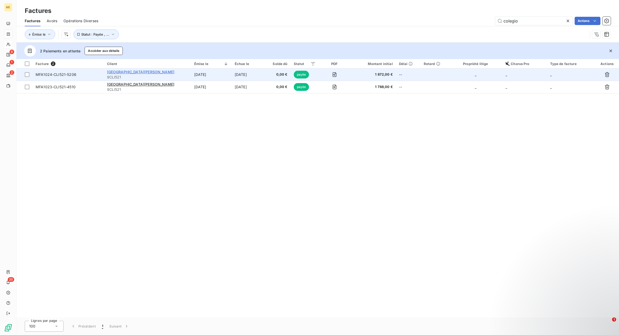
type input "colegio"
click at [124, 73] on span "[GEOGRAPHIC_DATA][PERSON_NAME]" at bounding box center [141, 72] width 68 height 4
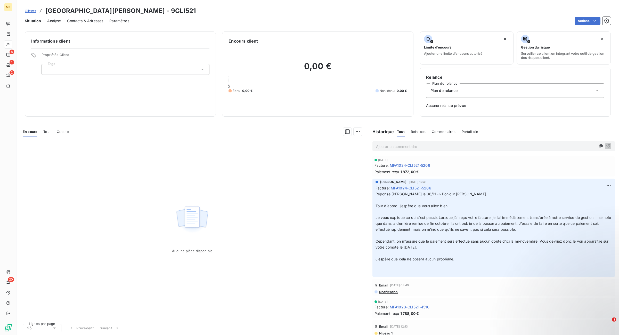
click at [48, 128] on div "Tout" at bounding box center [46, 131] width 7 height 11
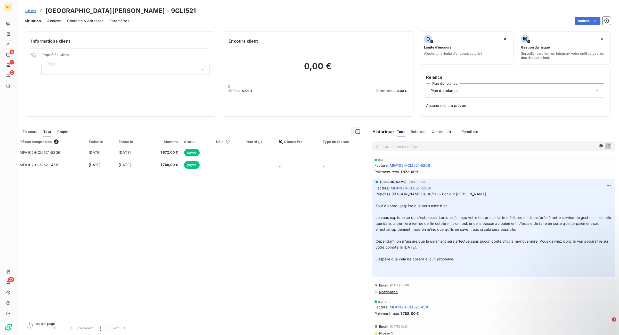
click at [31, 131] on span "En cours" at bounding box center [30, 131] width 14 height 4
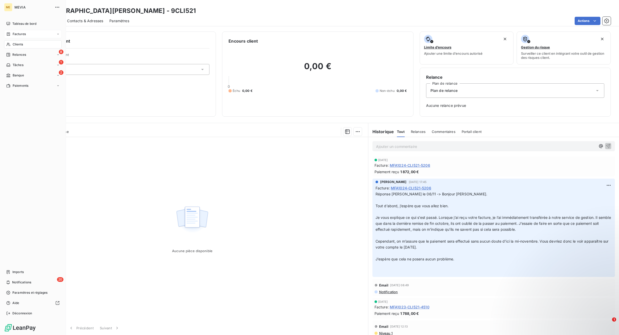
click at [9, 35] on icon at bounding box center [8, 34] width 4 height 4
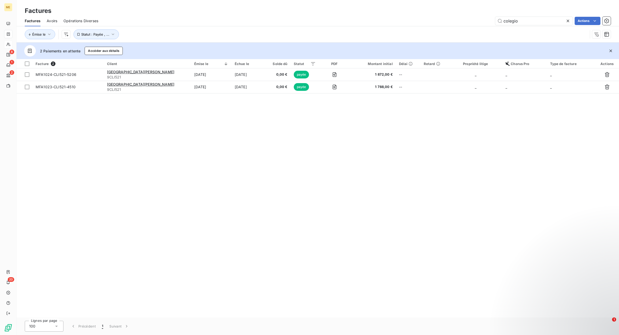
click at [569, 20] on icon at bounding box center [567, 20] width 5 height 5
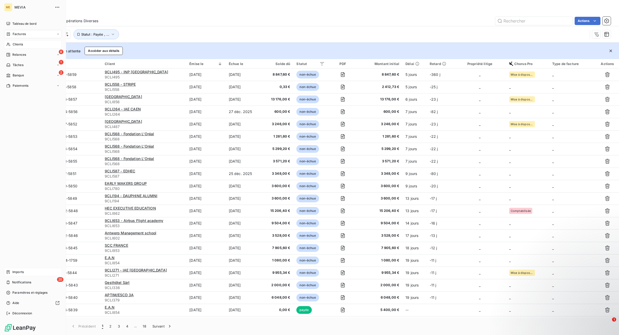
click at [16, 272] on span "Imports" at bounding box center [17, 271] width 11 height 5
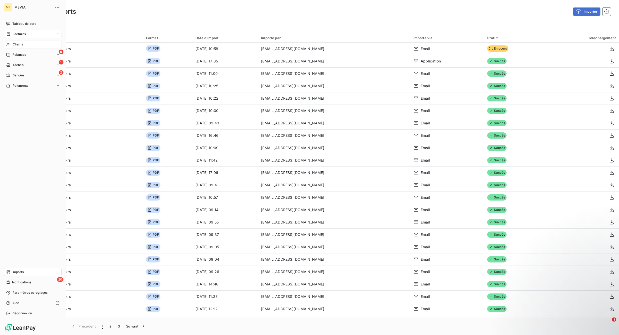
click at [8, 35] on icon at bounding box center [8, 33] width 3 height 3
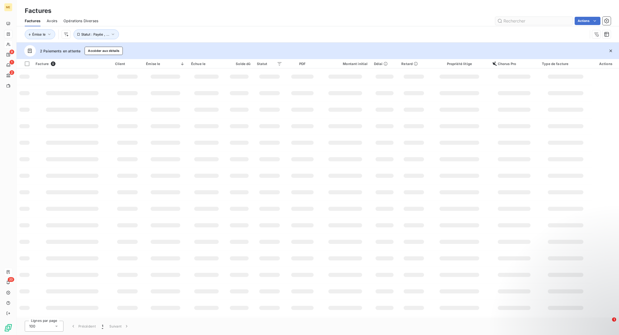
click at [551, 17] on input "text" at bounding box center [533, 21] width 77 height 8
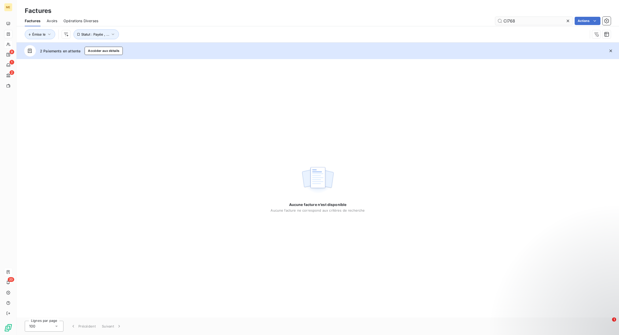
click at [506, 18] on input "CI768" at bounding box center [533, 21] width 77 height 8
click at [507, 20] on input "CI768" at bounding box center [533, 21] width 77 height 8
type input "CLI768"
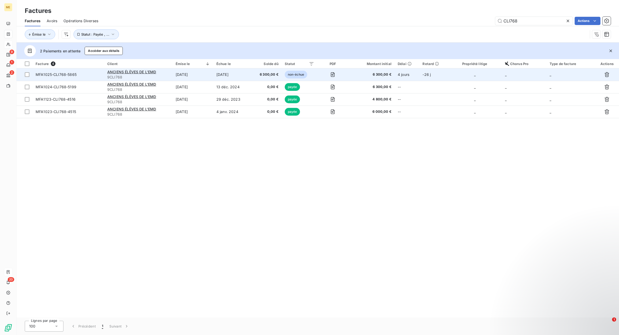
click at [176, 73] on td "[DATE]" at bounding box center [192, 74] width 41 height 12
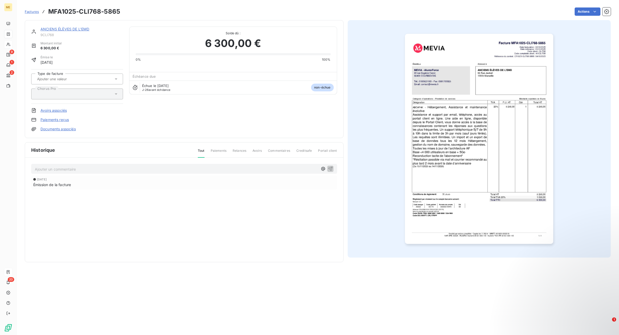
click at [71, 28] on link "ANCIENS ÉLÈVES DE L'EMD" at bounding box center [64, 29] width 49 height 4
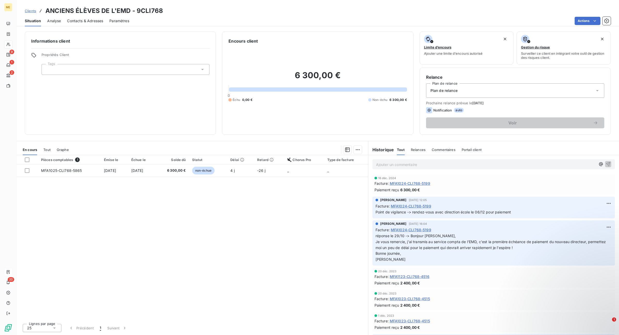
click at [48, 20] on span "Analyse" at bounding box center [54, 20] width 14 height 5
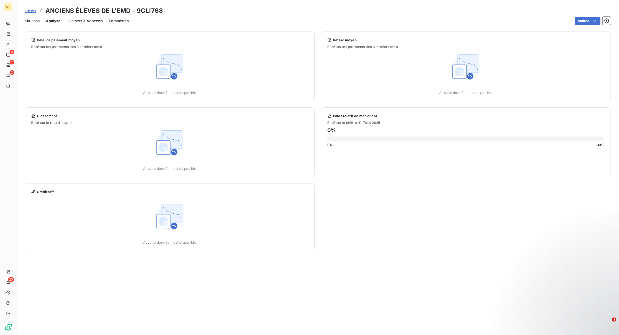
click at [79, 21] on span "Contacts & Adresses" at bounding box center [85, 20] width 36 height 5
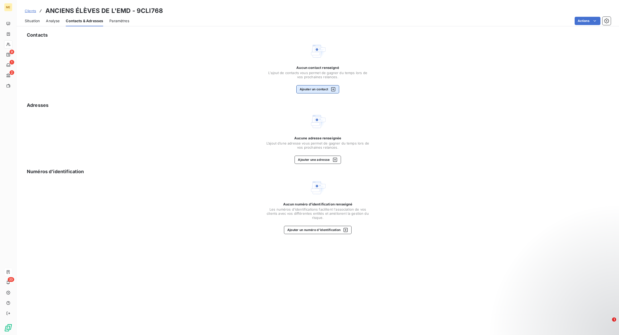
click at [310, 88] on button "Ajouter un contact" at bounding box center [317, 89] width 43 height 8
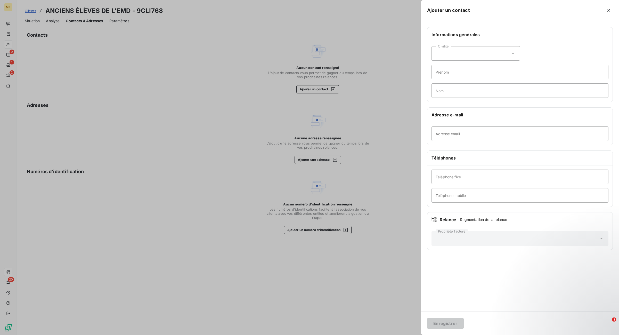
click at [469, 149] on div "Informations générales Civilité Prénom Nom Adresse e-mail Adresse email Télépho…" at bounding box center [520, 141] width 198 height 229
click at [478, 134] on input "Adresse email" at bounding box center [519, 133] width 177 height 14
paste input "[EMAIL_ADDRESS][DOMAIN_NAME]"
type input "[EMAIL_ADDRESS][DOMAIN_NAME]"
click at [469, 48] on div "Civilité" at bounding box center [475, 53] width 88 height 14
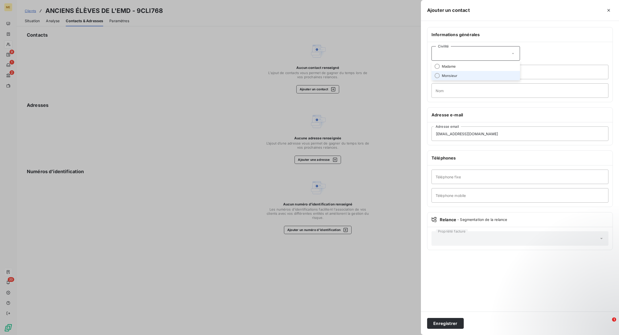
click at [469, 73] on li "Monsieur" at bounding box center [475, 75] width 88 height 9
click at [469, 72] on input "Prénom" at bounding box center [519, 72] width 177 height 14
drag, startPoint x: 467, startPoint y: 76, endPoint x: 398, endPoint y: 72, distance: 69.2
click at [398, 334] on div "Ajouter un contact Informations générales Civilité Monsieur [PERSON_NAME] Préno…" at bounding box center [309, 335] width 619 height 0
type input "[PERSON_NAME]"
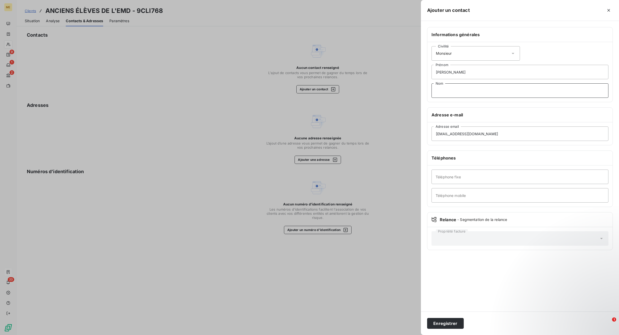
click at [455, 88] on input "Nom" at bounding box center [519, 90] width 177 height 14
type input "[PERSON_NAME]"
click at [437, 326] on button "Enregistrer" at bounding box center [445, 323] width 37 height 11
